Goal: Check status: Check status

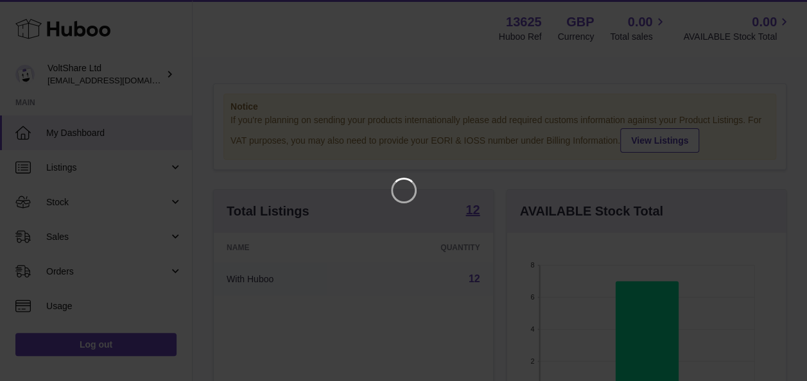
scroll to position [200, 284]
click at [782, 12] on icon "Close" at bounding box center [783, 11] width 10 height 10
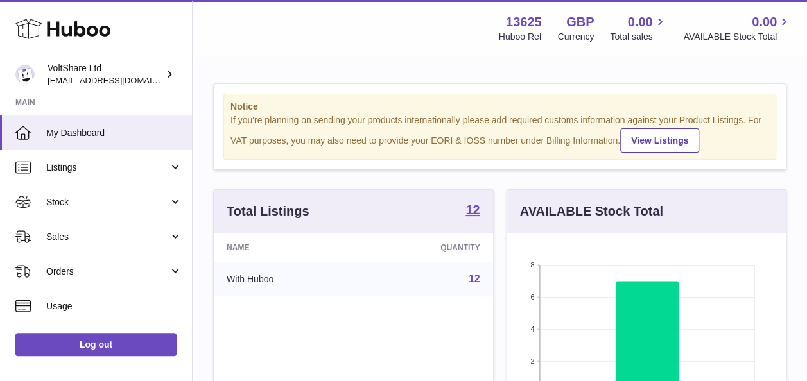
scroll to position [641700, 641620]
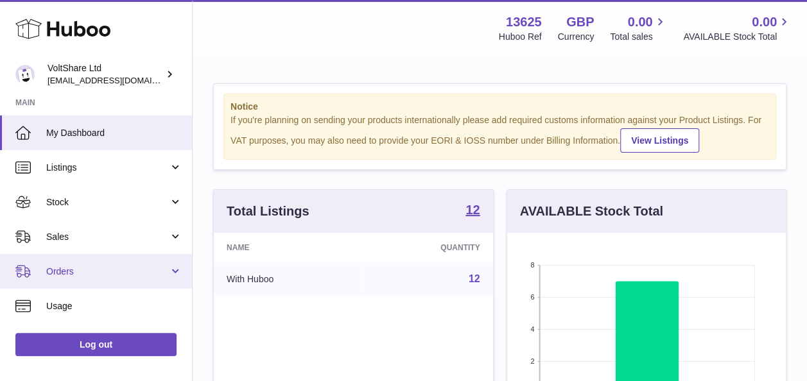
click at [69, 271] on span "Orders" at bounding box center [107, 272] width 123 height 12
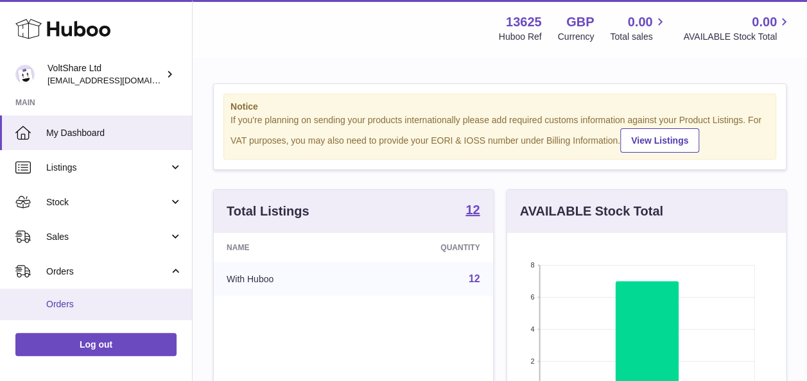
click at [63, 299] on span "Orders" at bounding box center [114, 304] width 136 height 12
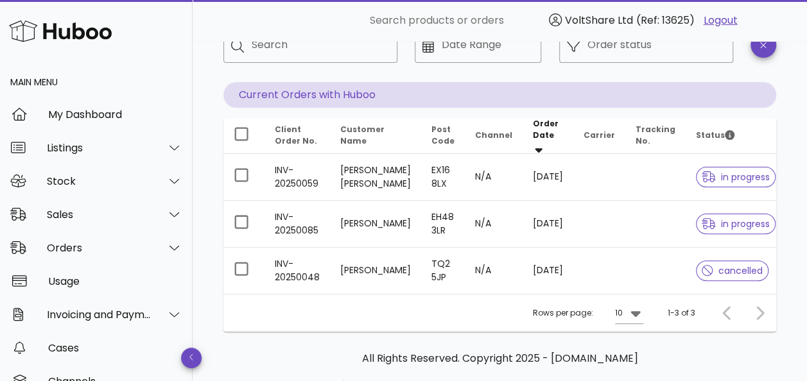
scroll to position [64, 0]
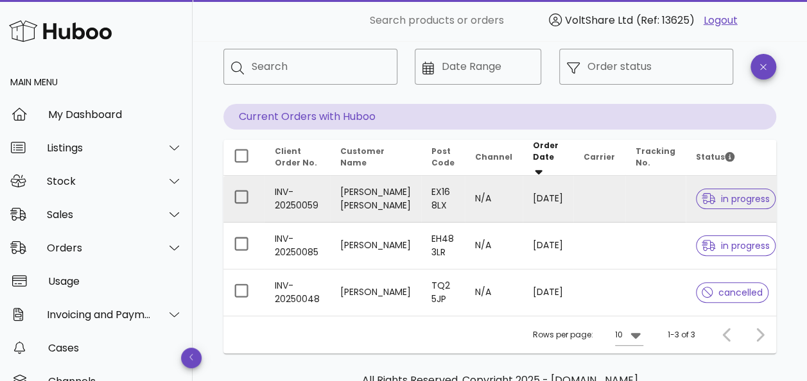
click at [370, 196] on td "[PERSON_NAME] [PERSON_NAME]" at bounding box center [375, 199] width 91 height 47
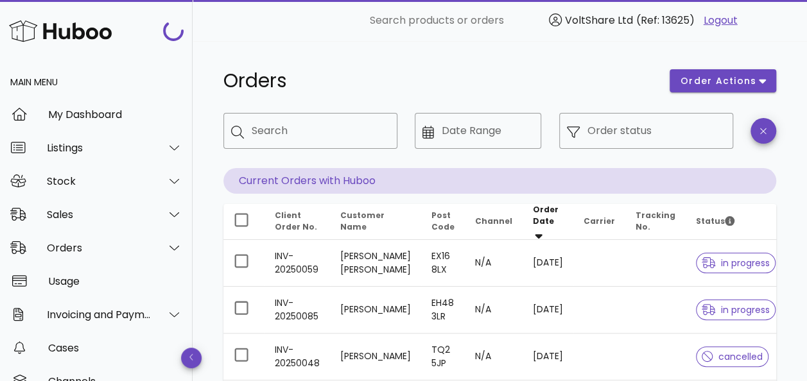
scroll to position [64, 0]
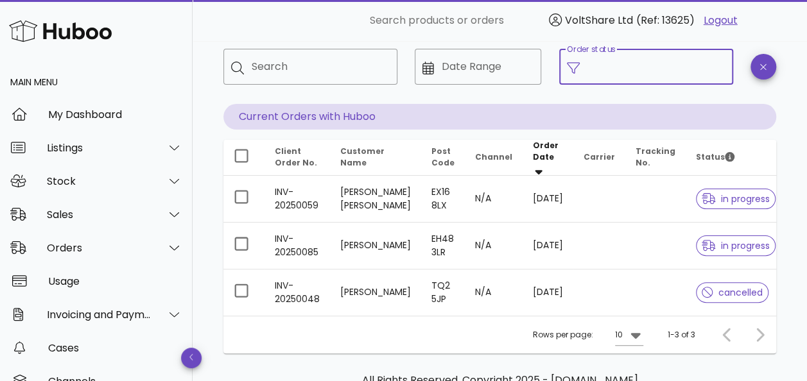
click at [622, 72] on input "Order status" at bounding box center [656, 66] width 138 height 21
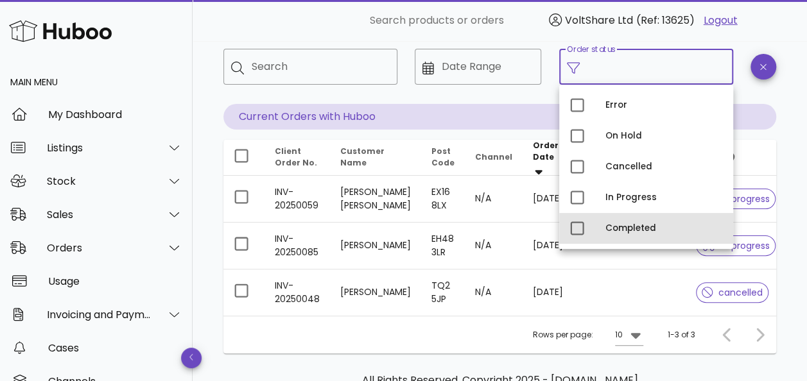
click at [632, 223] on div "Completed" at bounding box center [663, 228] width 117 height 21
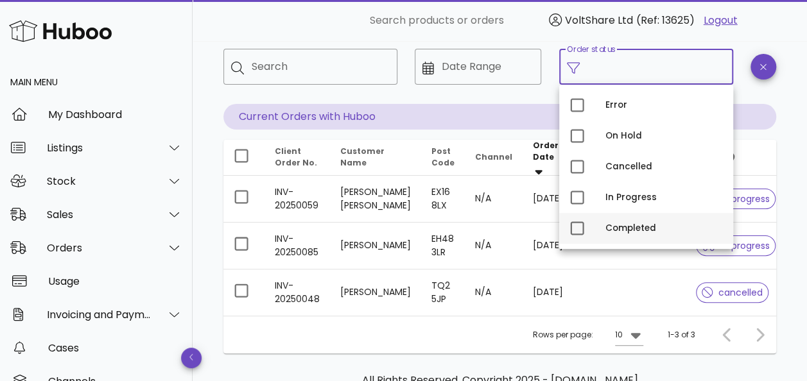
type input "**********"
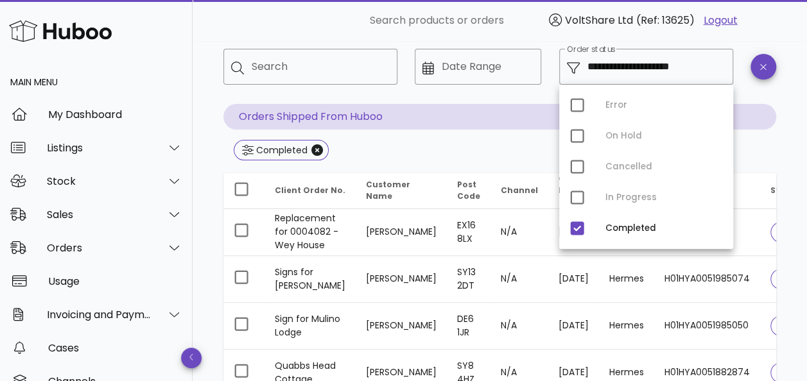
click at [470, 93] on div at bounding box center [477, 94] width 111 height 9
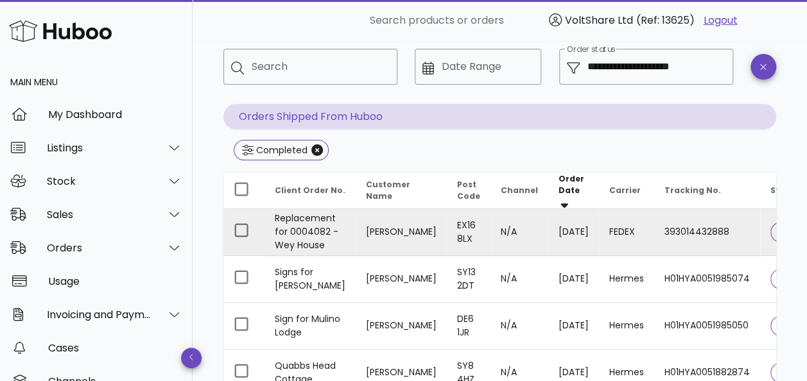
click at [654, 225] on td "393014432888" at bounding box center [707, 232] width 106 height 47
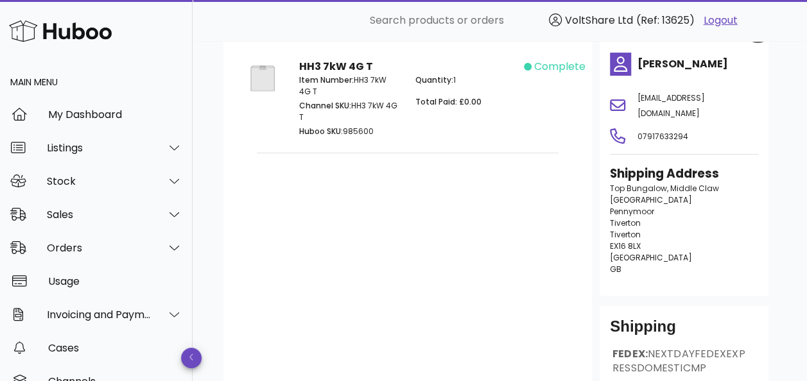
scroll to position [253, 0]
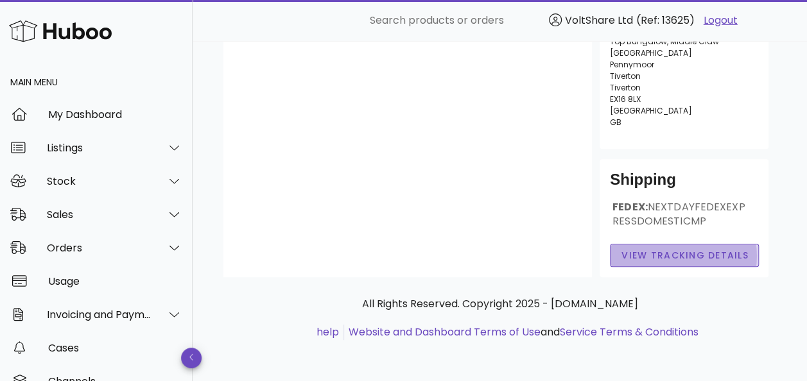
click at [664, 255] on span "View Tracking details" at bounding box center [685, 255] width 128 height 13
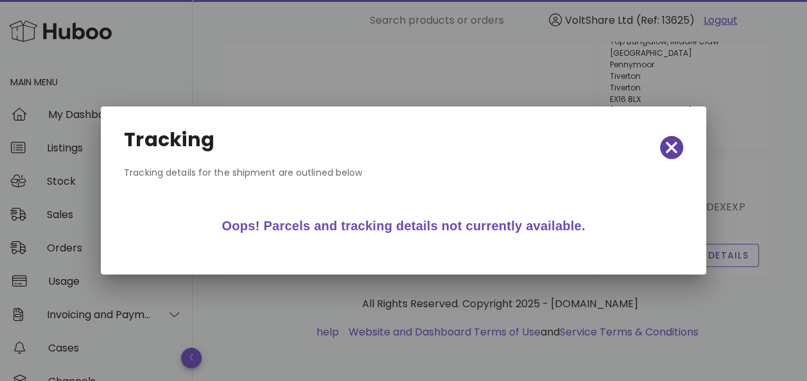
click at [675, 148] on icon "button" at bounding box center [672, 148] width 12 height 18
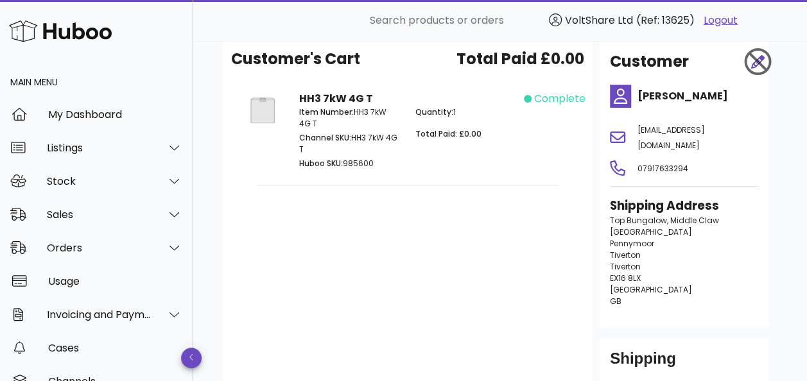
scroll to position [0, 0]
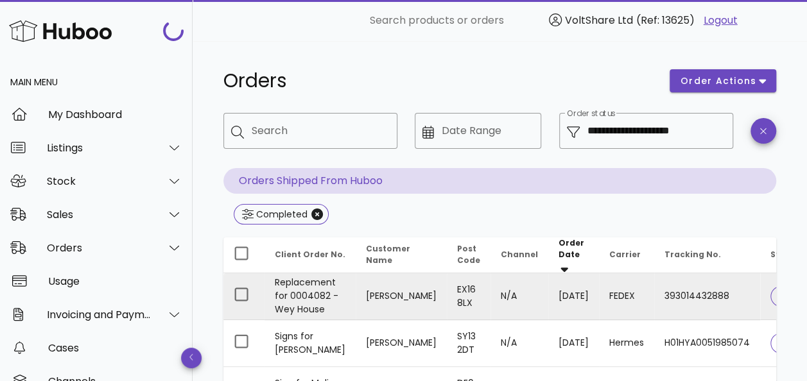
scroll to position [64, 0]
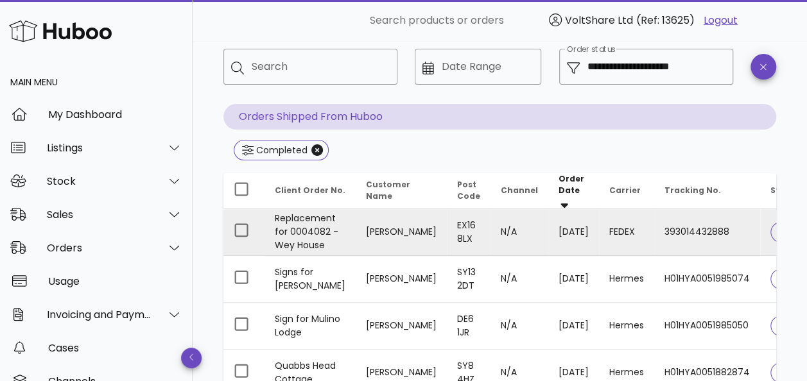
click at [447, 225] on td "EX16 8LX" at bounding box center [469, 232] width 44 height 47
